Goal: Task Accomplishment & Management: Manage account settings

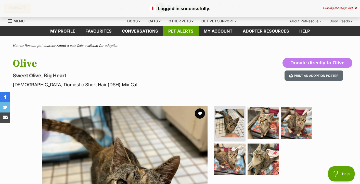
click at [190, 36] on link "Pet alerts" at bounding box center [180, 31] width 35 height 10
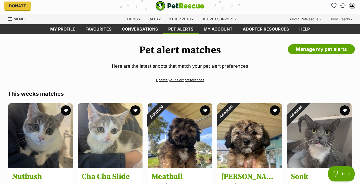
click at [213, 85] on link "Update your alert preferences" at bounding box center [180, 80] width 345 height 9
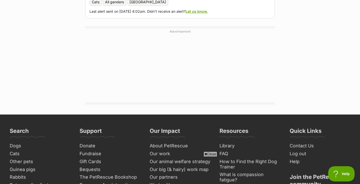
scroll to position [227, 0]
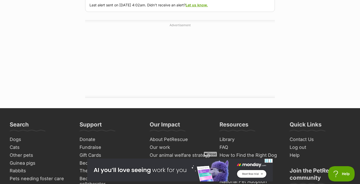
scroll to position [148, 0]
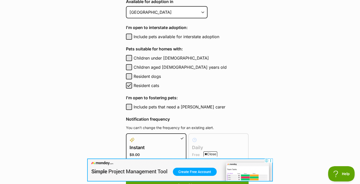
scroll to position [235, 0]
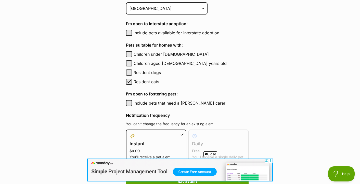
select select "medium"
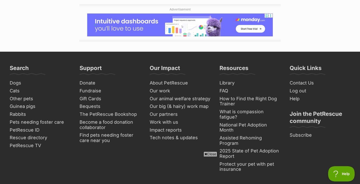
scroll to position [0, 0]
checkbox input "true"
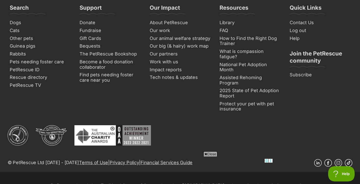
scroll to position [490, 0]
